Goal: Navigation & Orientation: Understand site structure

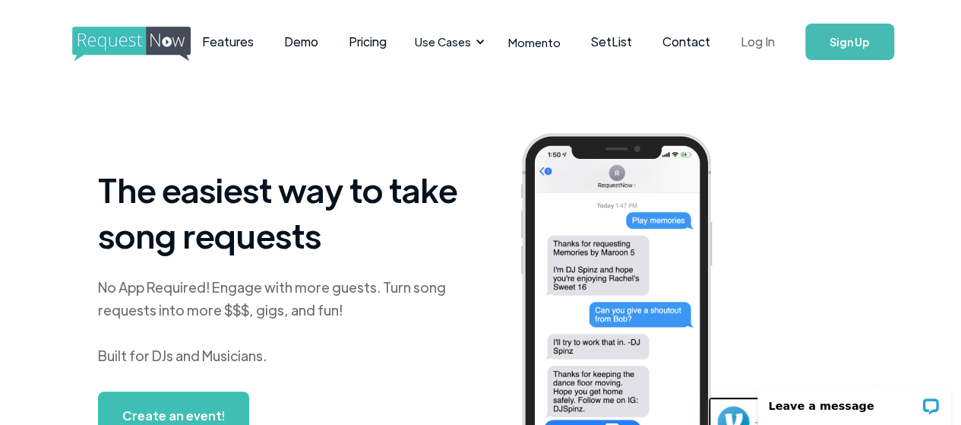
click at [748, 46] on link "Log In" at bounding box center [757, 41] width 65 height 53
click at [402, 47] on link "Pricing" at bounding box center [367, 41] width 68 height 47
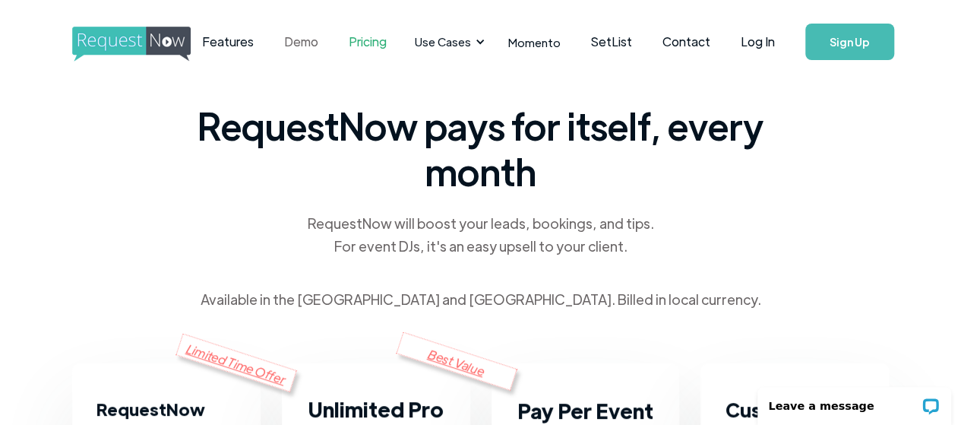
click at [331, 39] on link "Demo" at bounding box center [301, 41] width 65 height 47
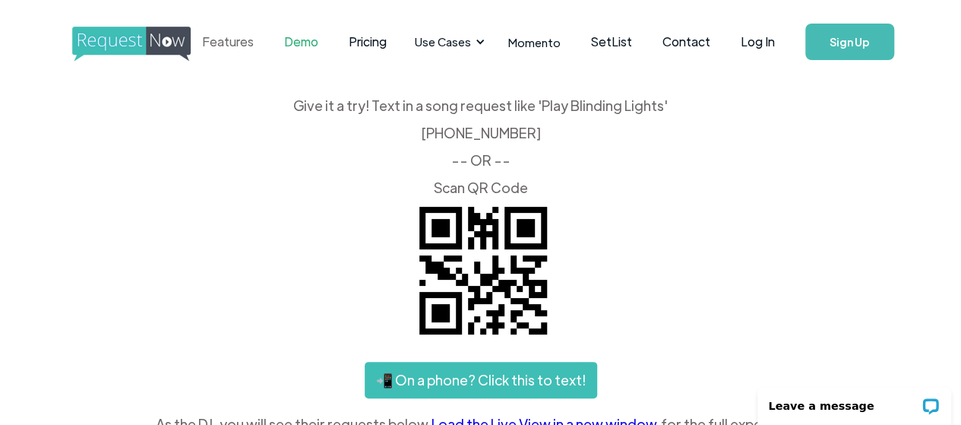
click at [269, 46] on link "Features" at bounding box center [228, 41] width 82 height 47
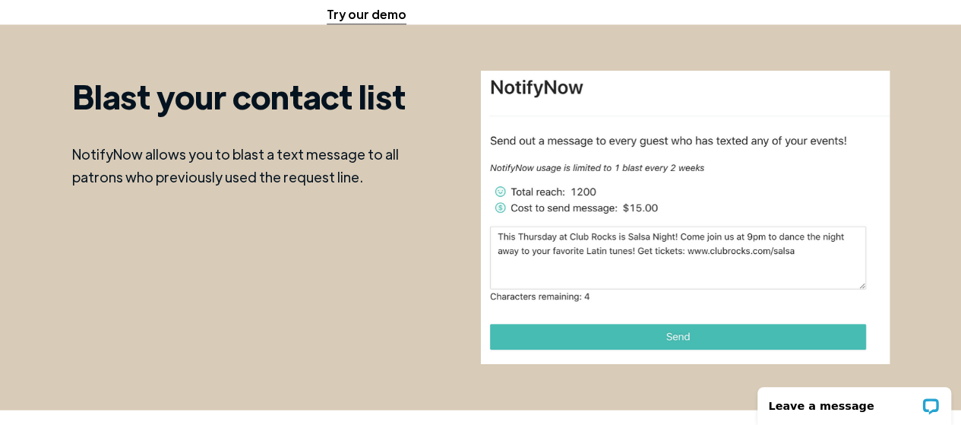
scroll to position [1215, 0]
